Goal: Find specific page/section: Find specific page/section

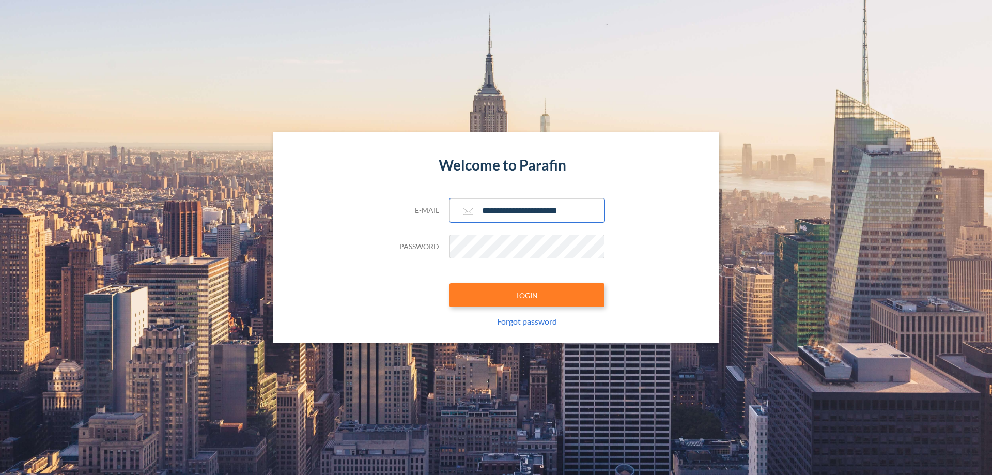
type input "**********"
click at [527, 295] on button "LOGIN" at bounding box center [526, 295] width 155 height 24
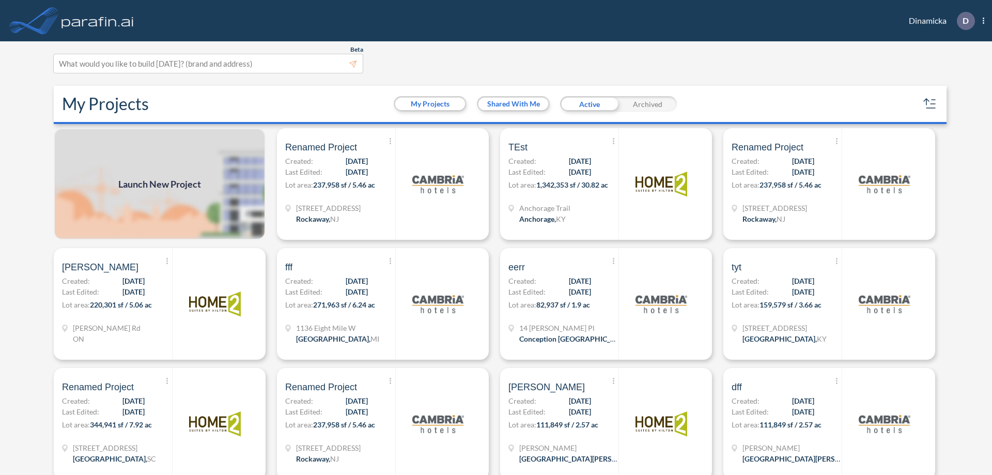
scroll to position [3, 0]
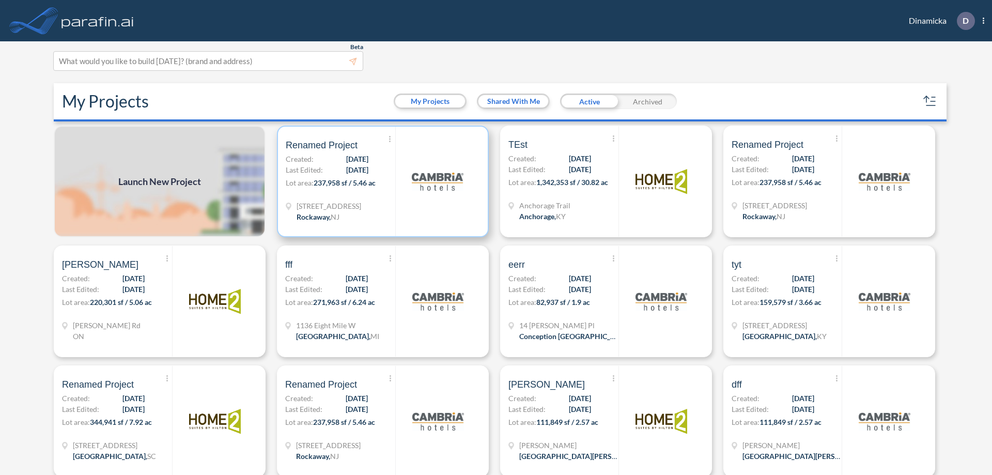
click at [381, 181] on p "Lot area: 237,958 sf / 5.46 ac" at bounding box center [341, 184] width 110 height 15
